Goal: Information Seeking & Learning: Find specific fact

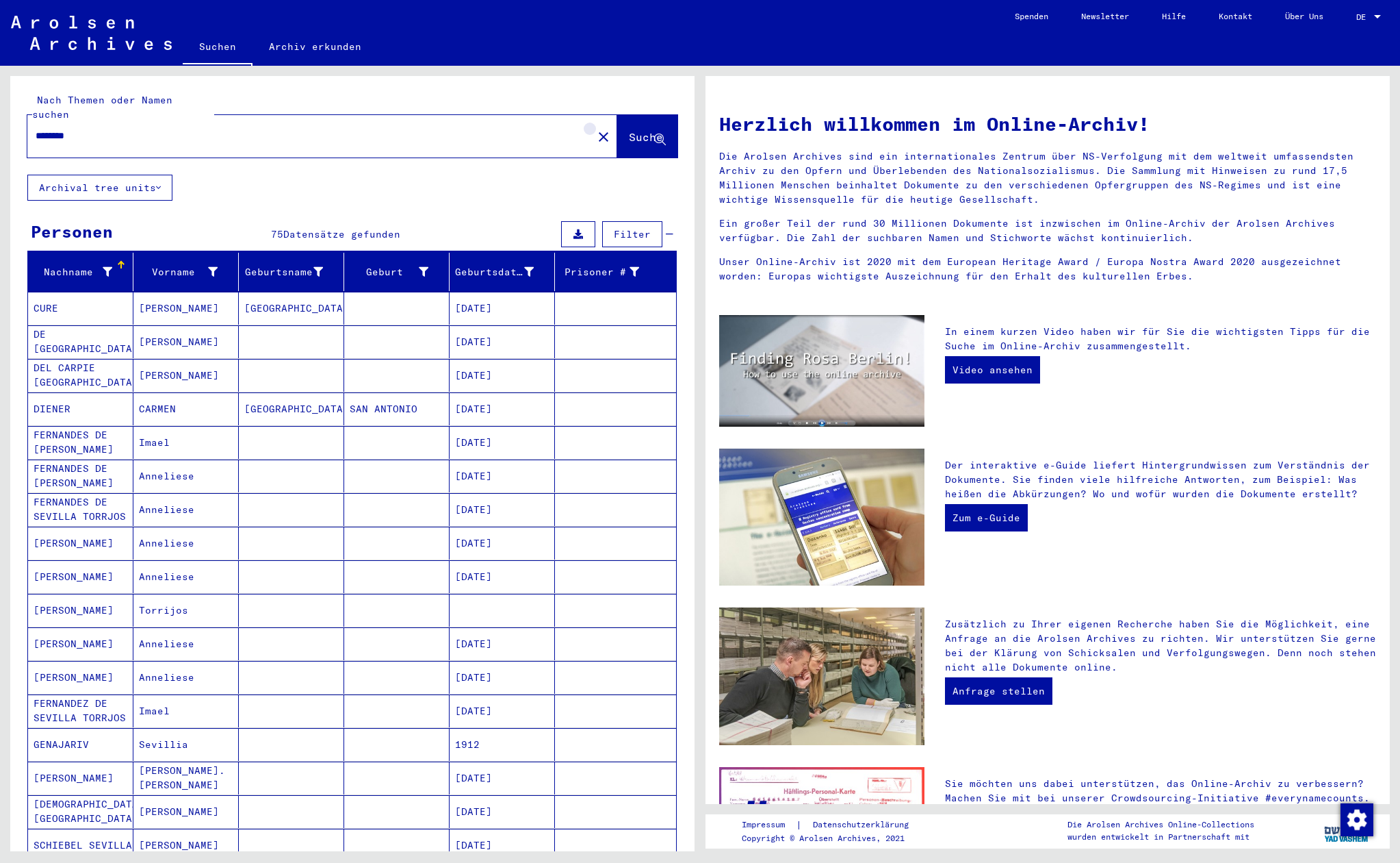
click at [596, 129] on mat-icon "close" at bounding box center [604, 137] width 17 height 17
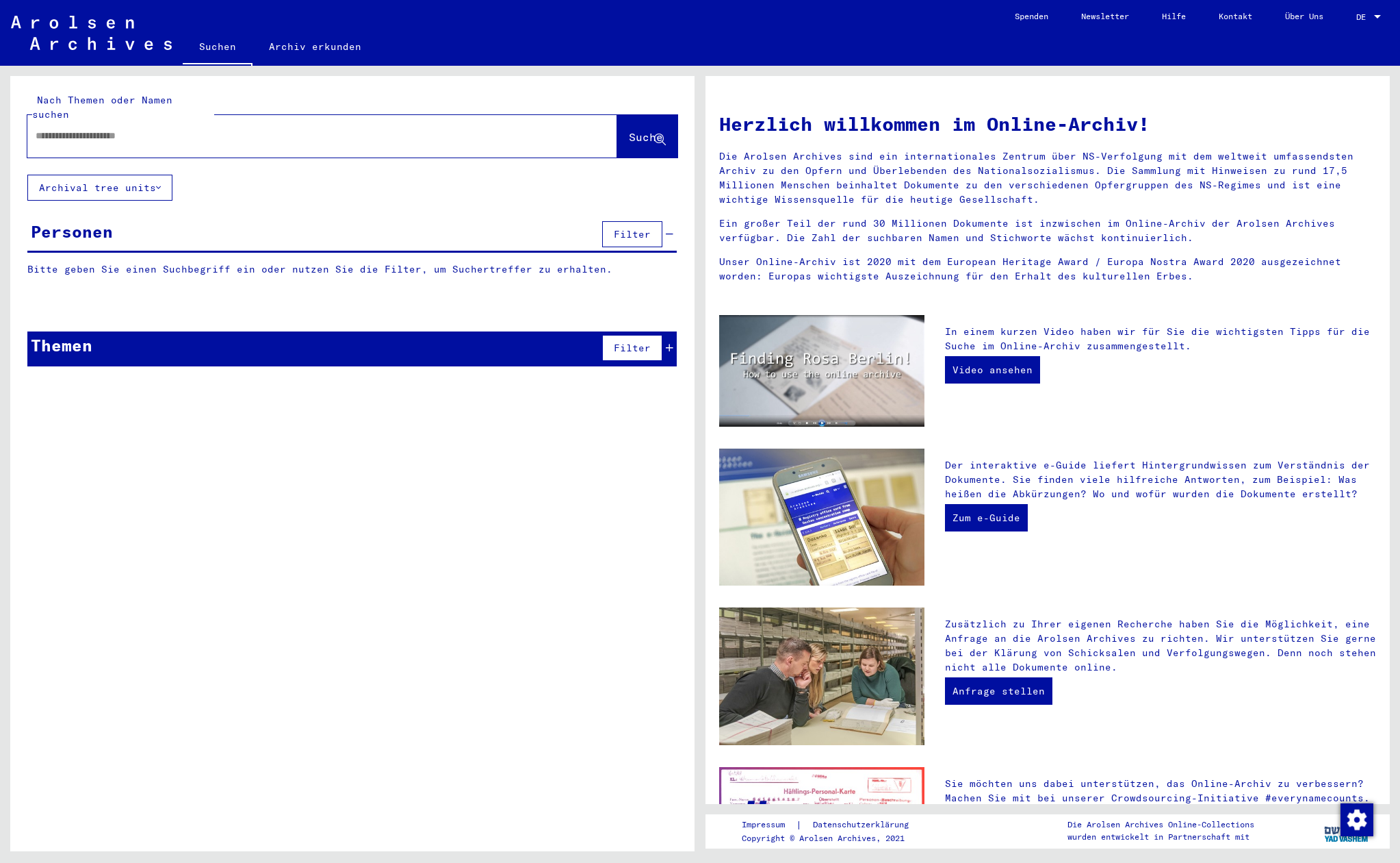
click at [485, 135] on div at bounding box center [302, 135] width 549 height 31
click at [476, 129] on input "text" at bounding box center [305, 135] width 540 height 14
type input "********"
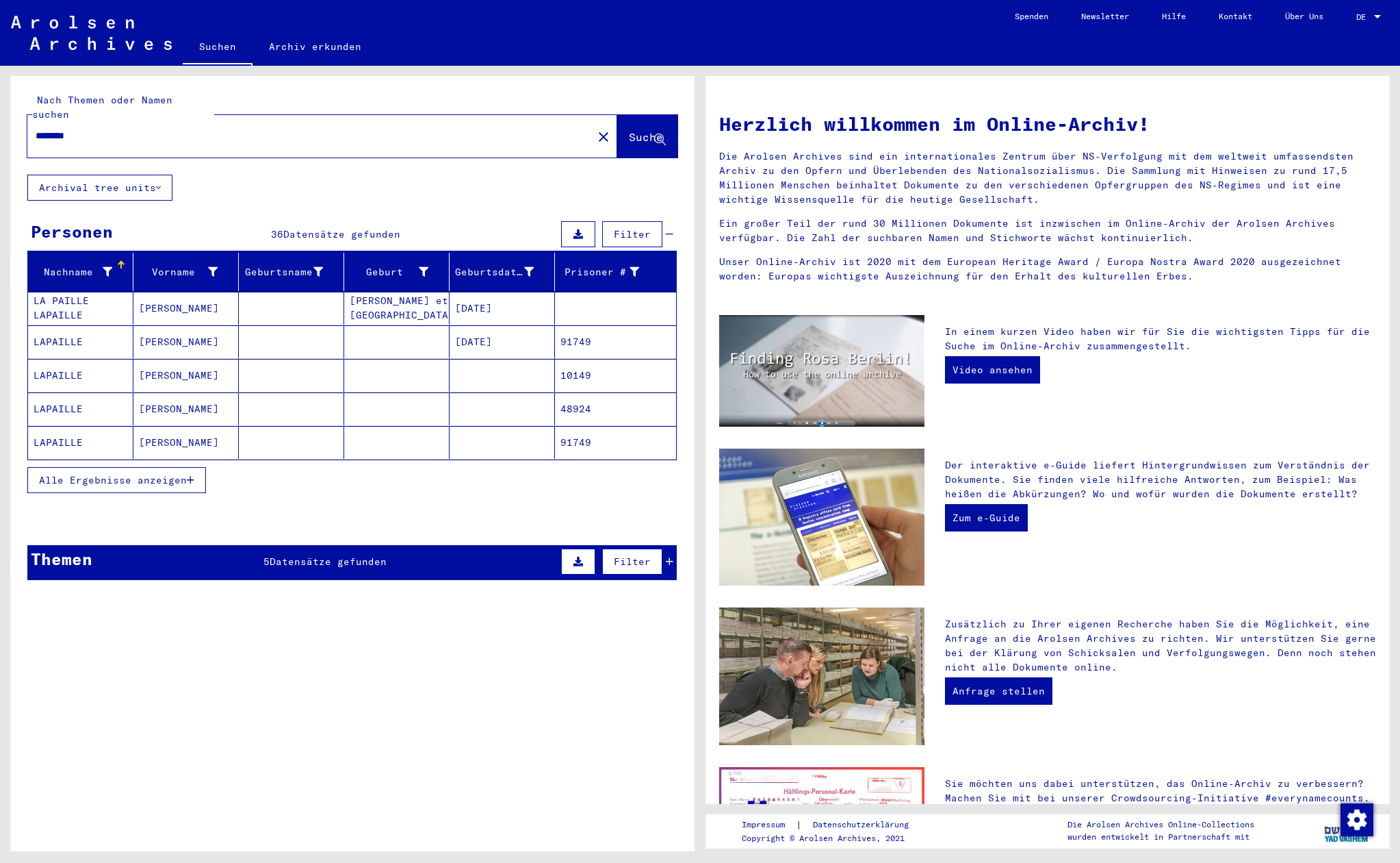
click at [104, 393] on mat-cell "LAPAILLE" at bounding box center [80, 408] width 105 height 33
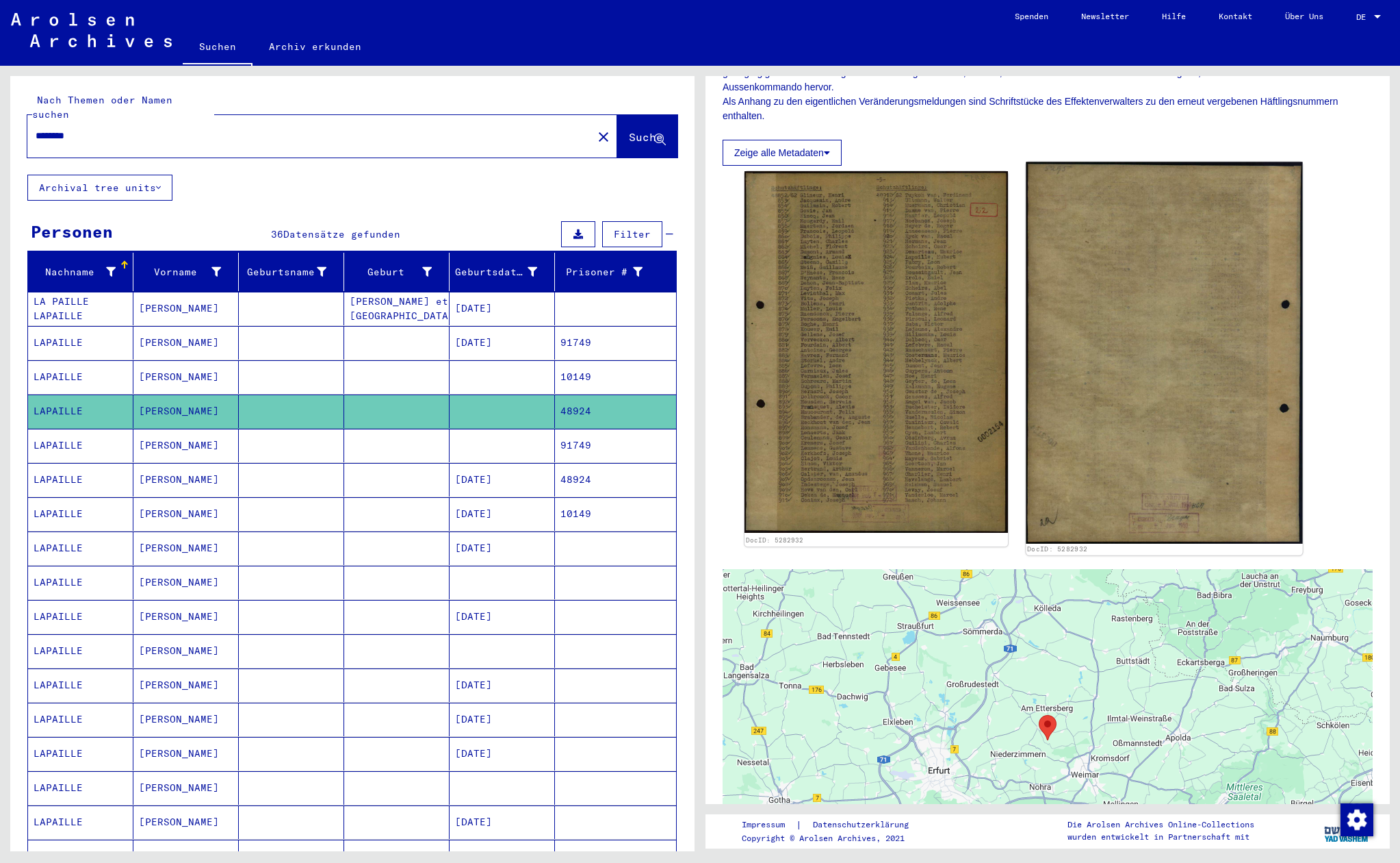
scroll to position [97, 0]
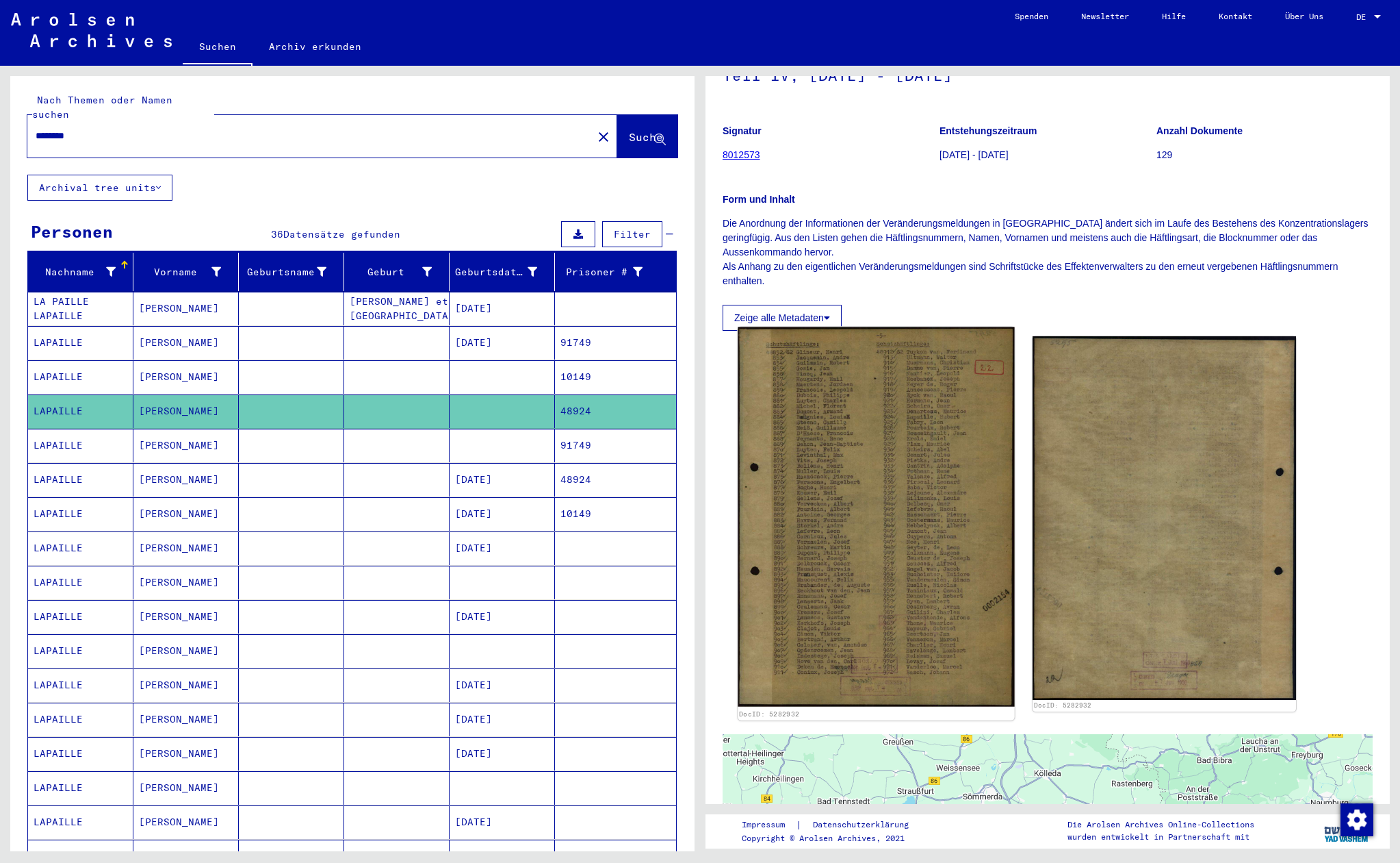
click at [921, 441] on img at bounding box center [876, 517] width 277 height 380
